Goal: Information Seeking & Learning: Learn about a topic

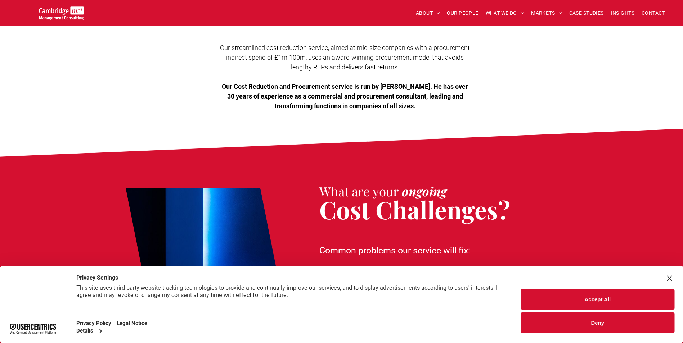
scroll to position [180, 0]
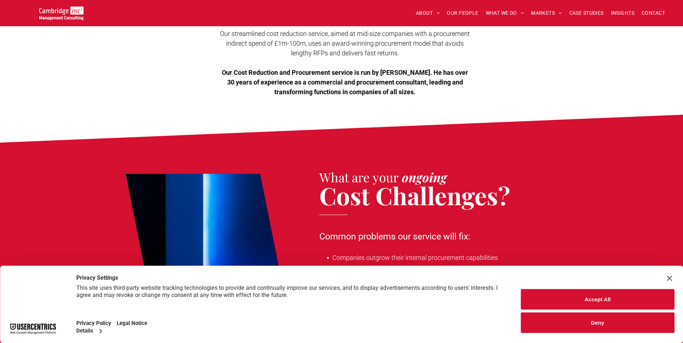
click at [582, 299] on button "Accept All" at bounding box center [597, 299] width 153 height 21
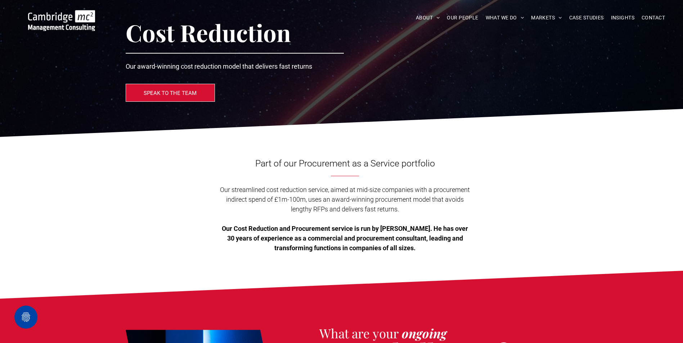
scroll to position [0, 0]
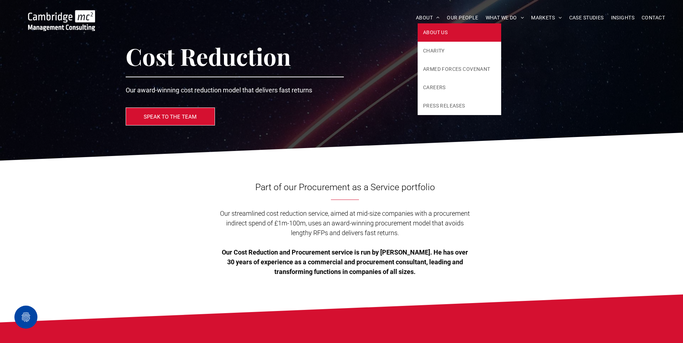
click at [423, 29] on span "ABOUT US" at bounding box center [435, 33] width 24 height 8
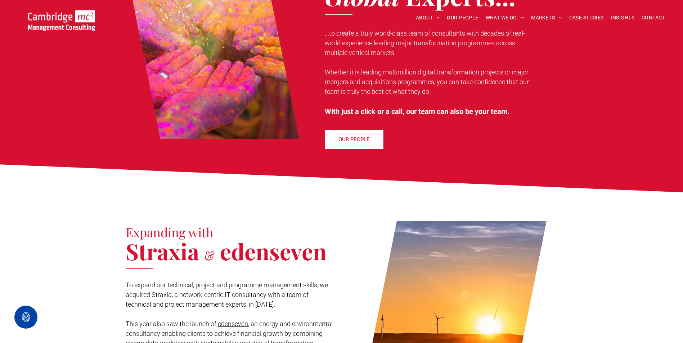
scroll to position [360, 0]
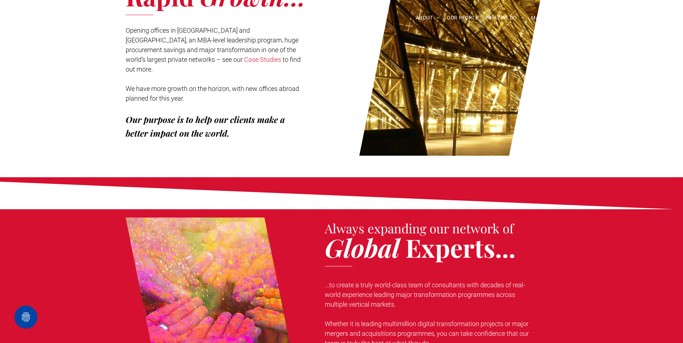
click at [452, 12] on span "OUR PEOPLE" at bounding box center [462, 17] width 31 height 11
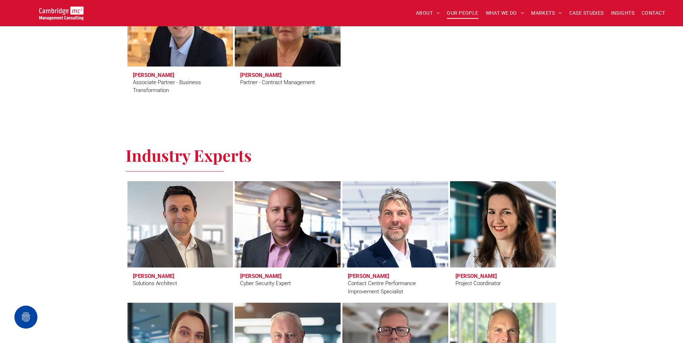
scroll to position [1908, 0]
